Goal: Use online tool/utility: Utilize a website feature to perform a specific function

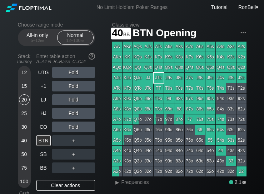
click at [23, 145] on div "40" at bounding box center [24, 140] width 11 height 11
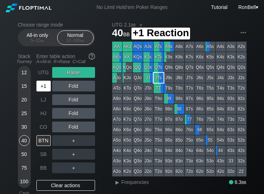
click at [46, 87] on div "+1" at bounding box center [44, 86] width 14 height 11
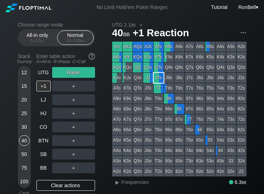
click at [138, 181] on span "Frequencies" at bounding box center [136, 182] width 28 height 6
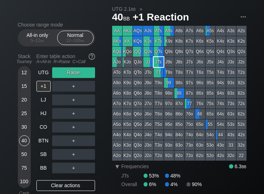
scroll to position [16, 0]
click at [40, 102] on div "LJ" at bounding box center [44, 99] width 14 height 11
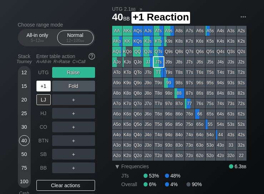
click at [44, 89] on div "+1" at bounding box center [44, 86] width 14 height 11
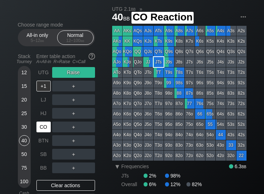
click at [39, 128] on div "CO" at bounding box center [44, 126] width 14 height 11
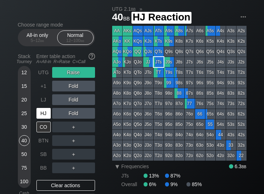
click at [41, 113] on div "HJ" at bounding box center [44, 113] width 14 height 11
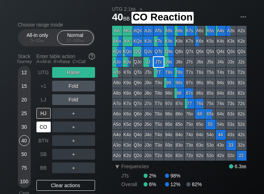
click at [40, 131] on div "CO" at bounding box center [44, 126] width 14 height 11
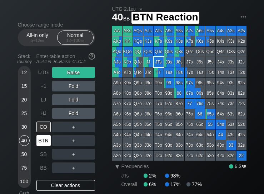
click at [39, 146] on div "BTN" at bounding box center [44, 140] width 14 height 11
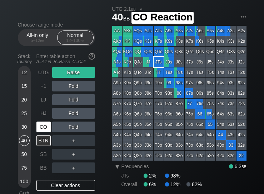
click at [43, 129] on div "CO" at bounding box center [44, 126] width 14 height 11
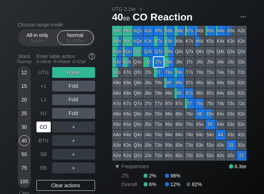
scroll to position [14, 0]
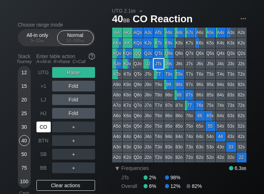
click at [42, 100] on div "LJ" at bounding box center [44, 99] width 14 height 11
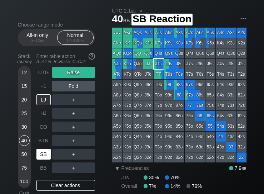
click at [38, 157] on div "SB" at bounding box center [44, 154] width 14 height 11
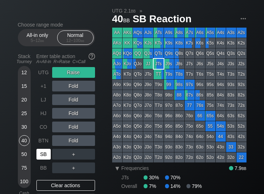
click at [43, 172] on div "BB" at bounding box center [44, 167] width 14 height 11
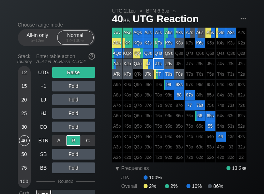
click at [87, 143] on div "C ✕" at bounding box center [88, 140] width 14 height 11
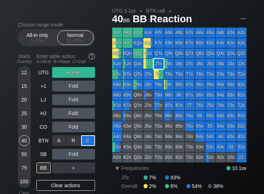
click at [72, 142] on div "R ✕" at bounding box center [74, 140] width 14 height 11
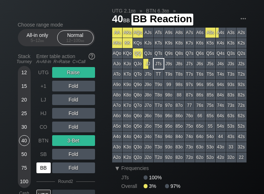
click at [43, 169] on div "BB" at bounding box center [44, 167] width 14 height 11
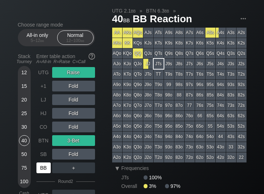
click at [39, 102] on div "LJ" at bounding box center [44, 99] width 14 height 11
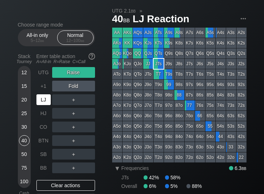
click at [43, 78] on div "UTG" at bounding box center [44, 72] width 14 height 11
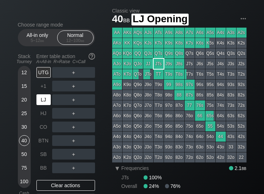
click at [43, 102] on div "LJ" at bounding box center [44, 99] width 14 height 11
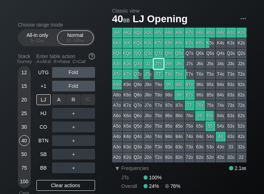
click at [74, 104] on div "R ✕" at bounding box center [74, 99] width 14 height 11
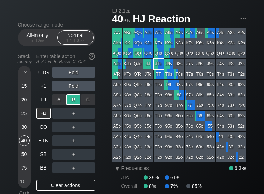
click at [44, 132] on div "CO" at bounding box center [44, 126] width 14 height 11
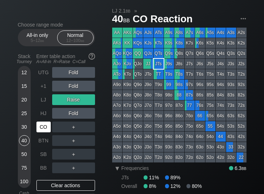
click at [42, 142] on div "BTN" at bounding box center [44, 140] width 14 height 11
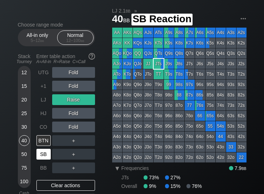
click at [44, 155] on div "SB" at bounding box center [44, 154] width 14 height 11
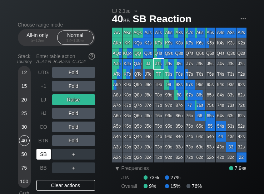
click at [42, 169] on div "BB" at bounding box center [44, 167] width 14 height 11
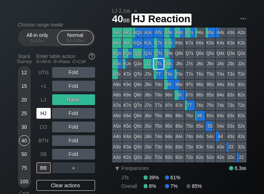
click at [43, 111] on div "HJ" at bounding box center [44, 113] width 14 height 11
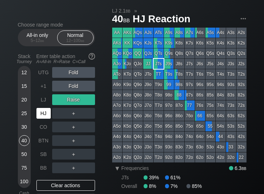
click at [42, 132] on div "CO" at bounding box center [44, 126] width 14 height 11
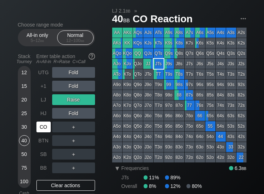
click at [40, 157] on div "SB" at bounding box center [44, 154] width 14 height 11
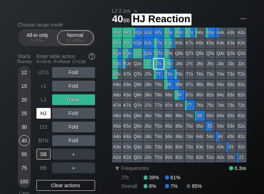
click at [40, 118] on div "HJ" at bounding box center [44, 113] width 14 height 11
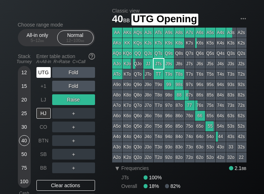
click at [43, 75] on div "UTG" at bounding box center [44, 72] width 14 height 11
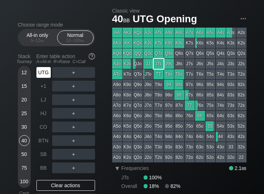
click at [73, 67] on div "Enter table action A=All-in R=Raise C=Call" at bounding box center [66, 58] width 59 height 16
